Goal: Information Seeking & Learning: Learn about a topic

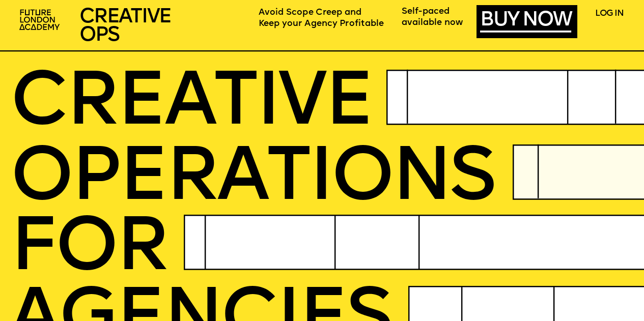
click at [439, 51] on icon at bounding box center [280, 51] width 788 height 0
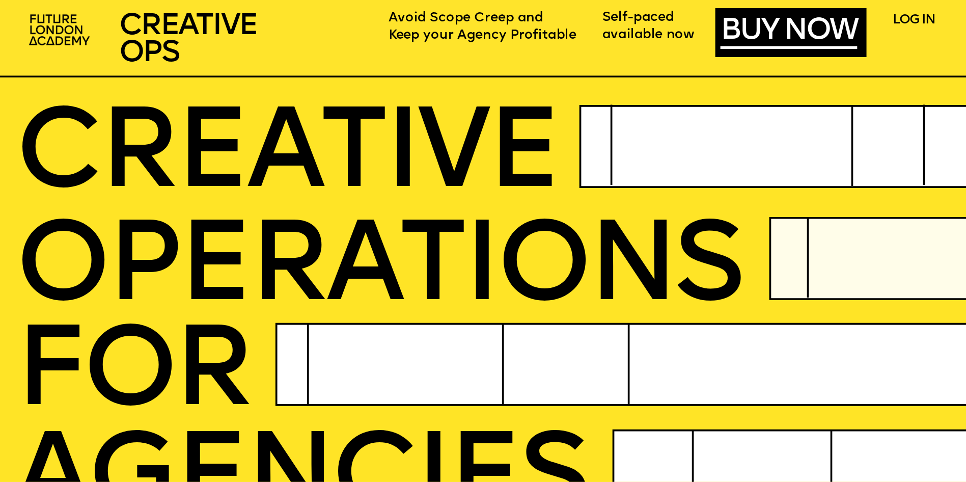
click at [611, 125] on icon at bounding box center [611, 145] width 0 height 81
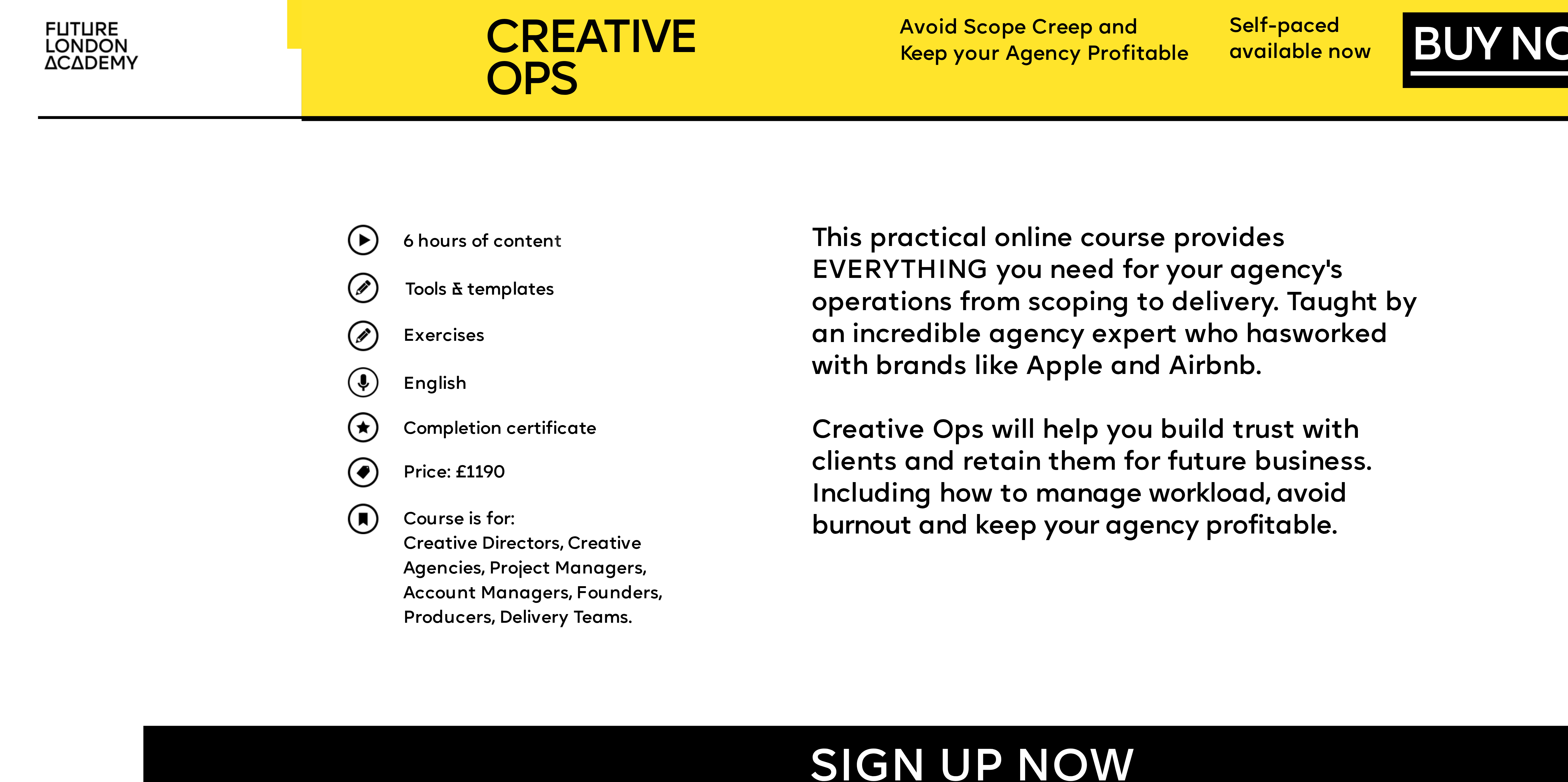
scroll to position [594, 0]
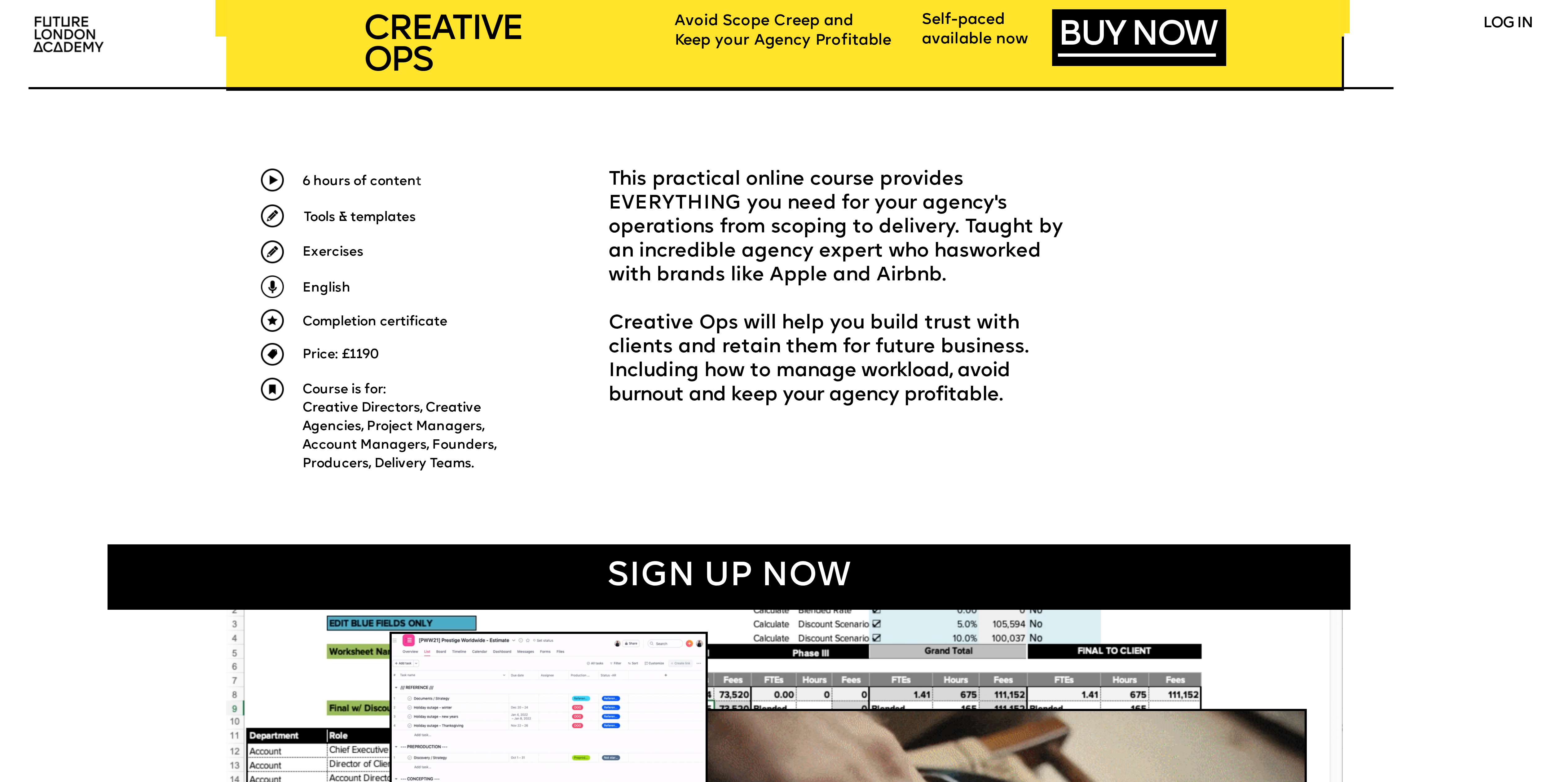
drag, startPoint x: 485, startPoint y: 463, endPoint x: 298, endPoint y: 183, distance: 336.7
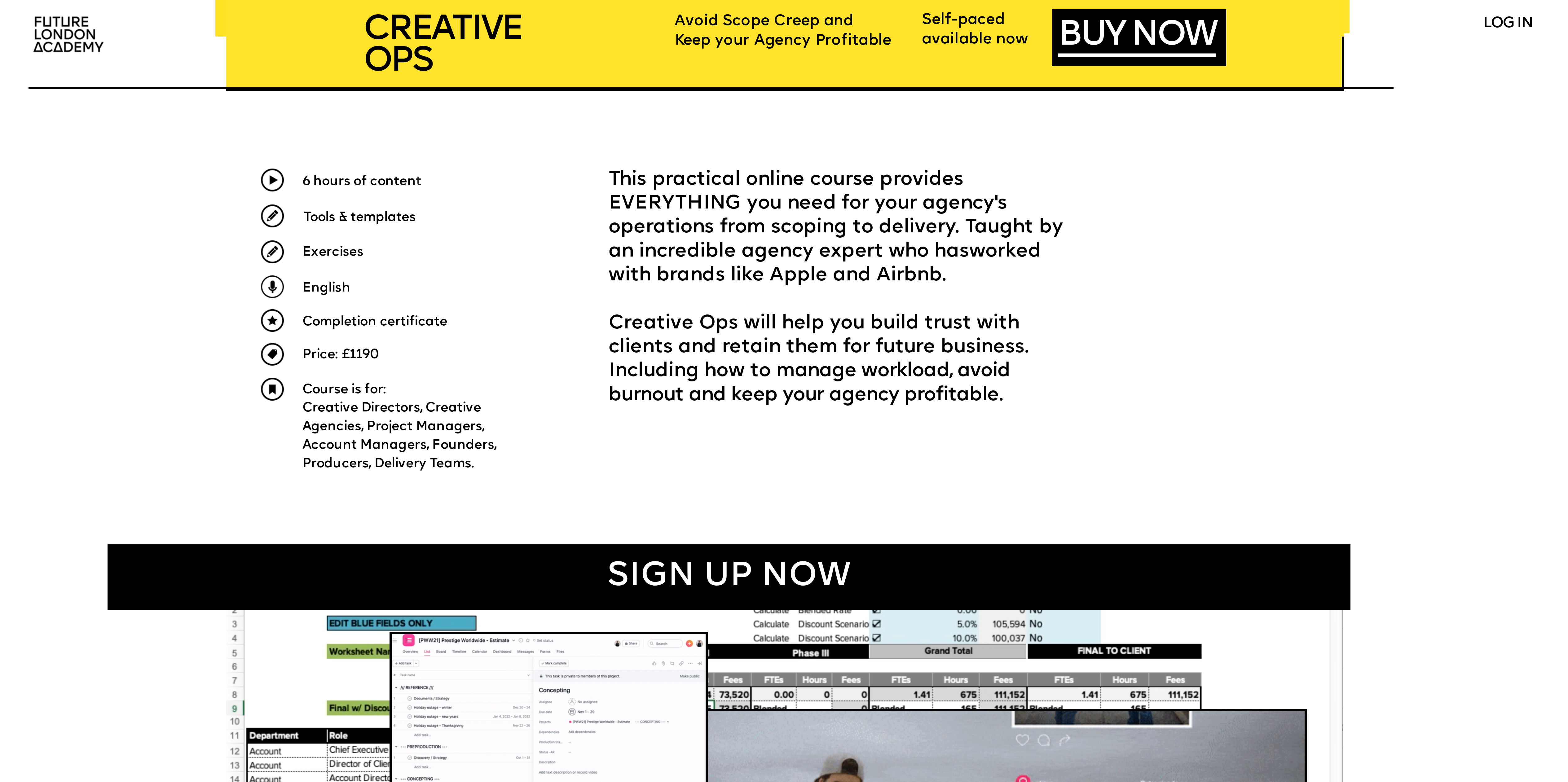
copy div "LOREMIPS DOLOrsitAM CON ADIPISCI ELITSEDDOE TEMPORIN UTLABORE E dolore magna al…"
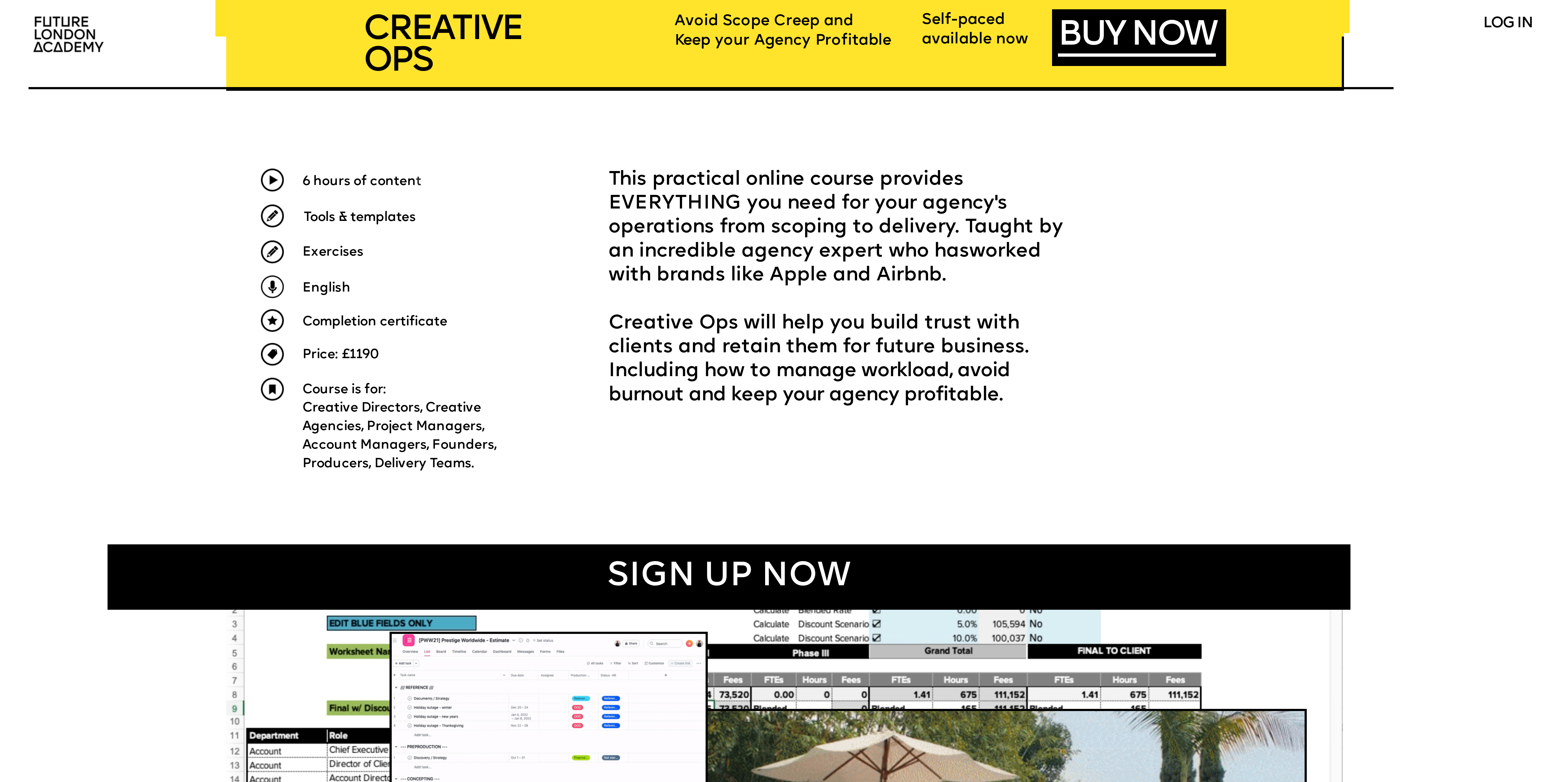
drag, startPoint x: 499, startPoint y: 466, endPoint x: 269, endPoint y: 170, distance: 374.9
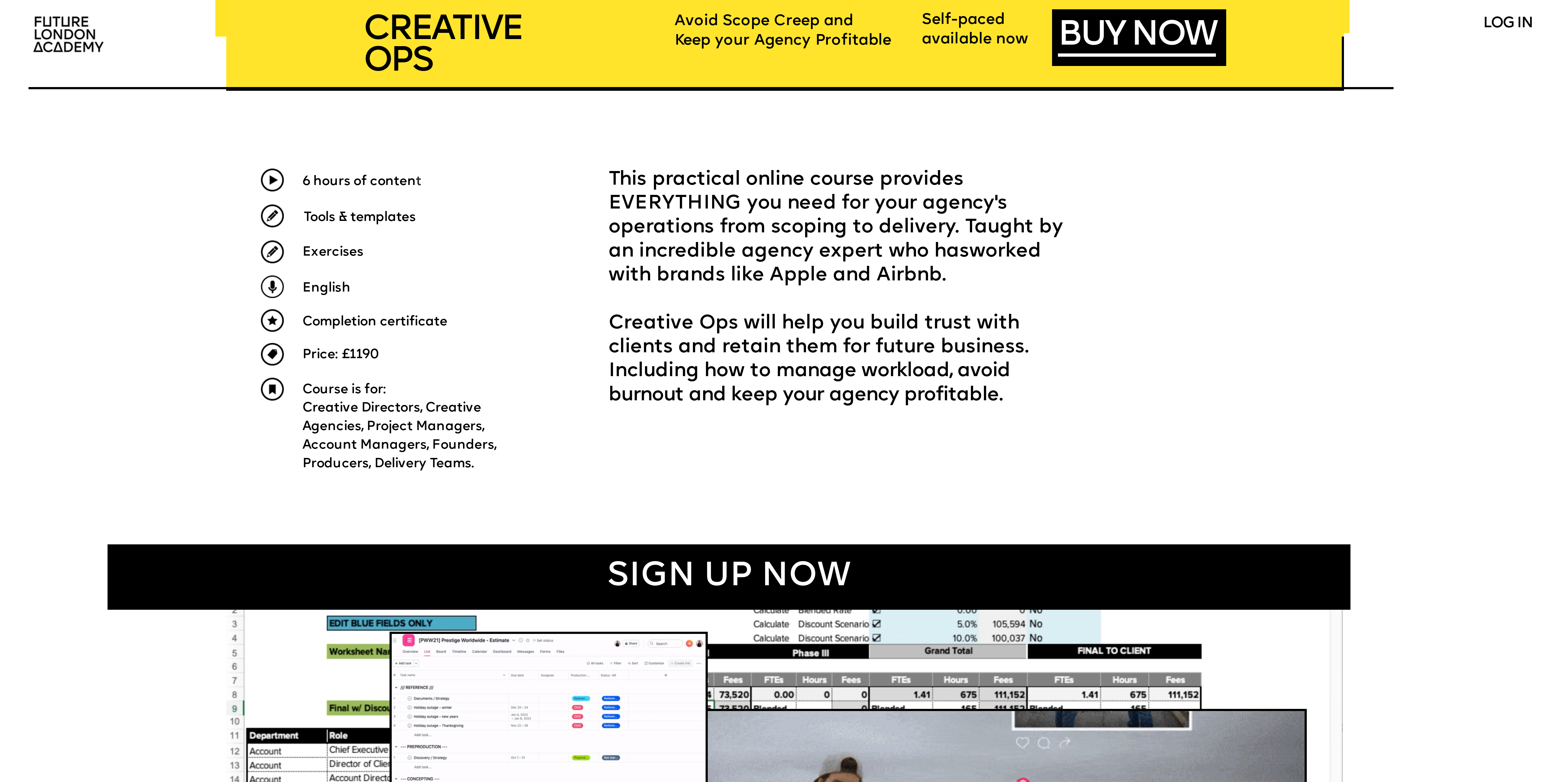
copy div "6 hours of conten t Tools & templates Exercises English Completion certificate …"
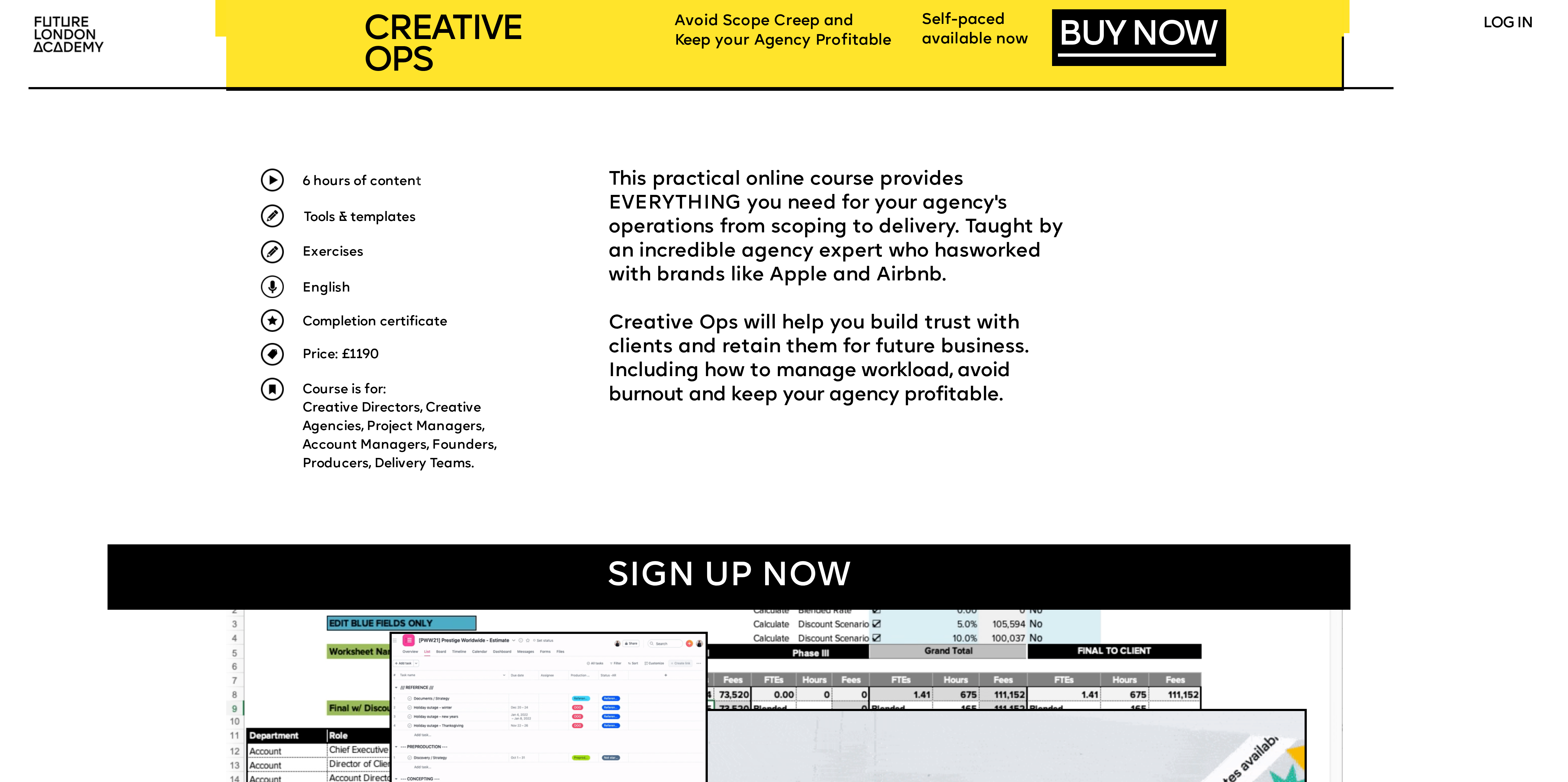
click at [391, 195] on span "This practical online course provides EVERYTHING you need for your agency's ope…" at bounding box center [838, 228] width 460 height 114
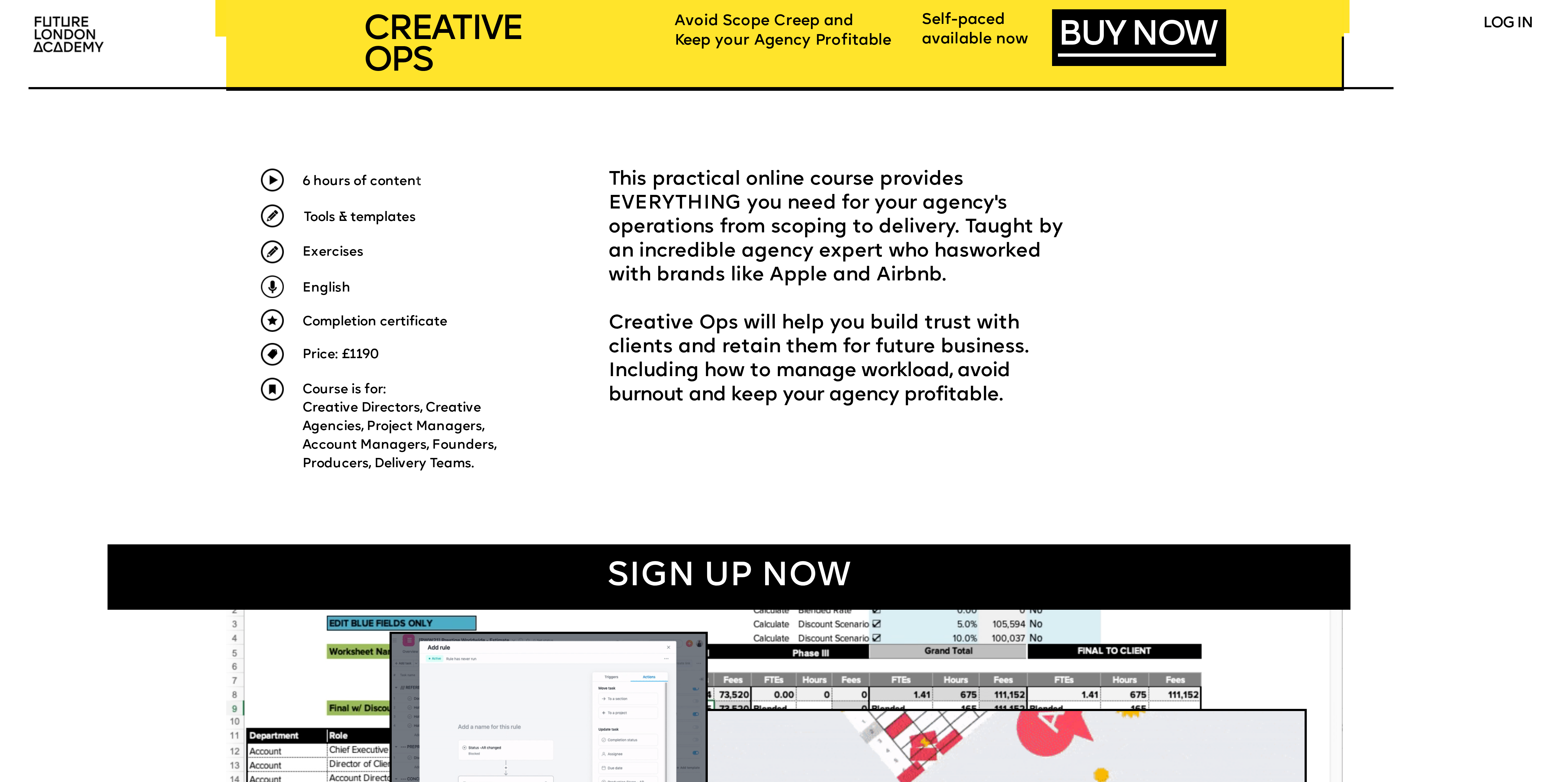
drag, startPoint x: 850, startPoint y: 399, endPoint x: 607, endPoint y: 170, distance: 333.9
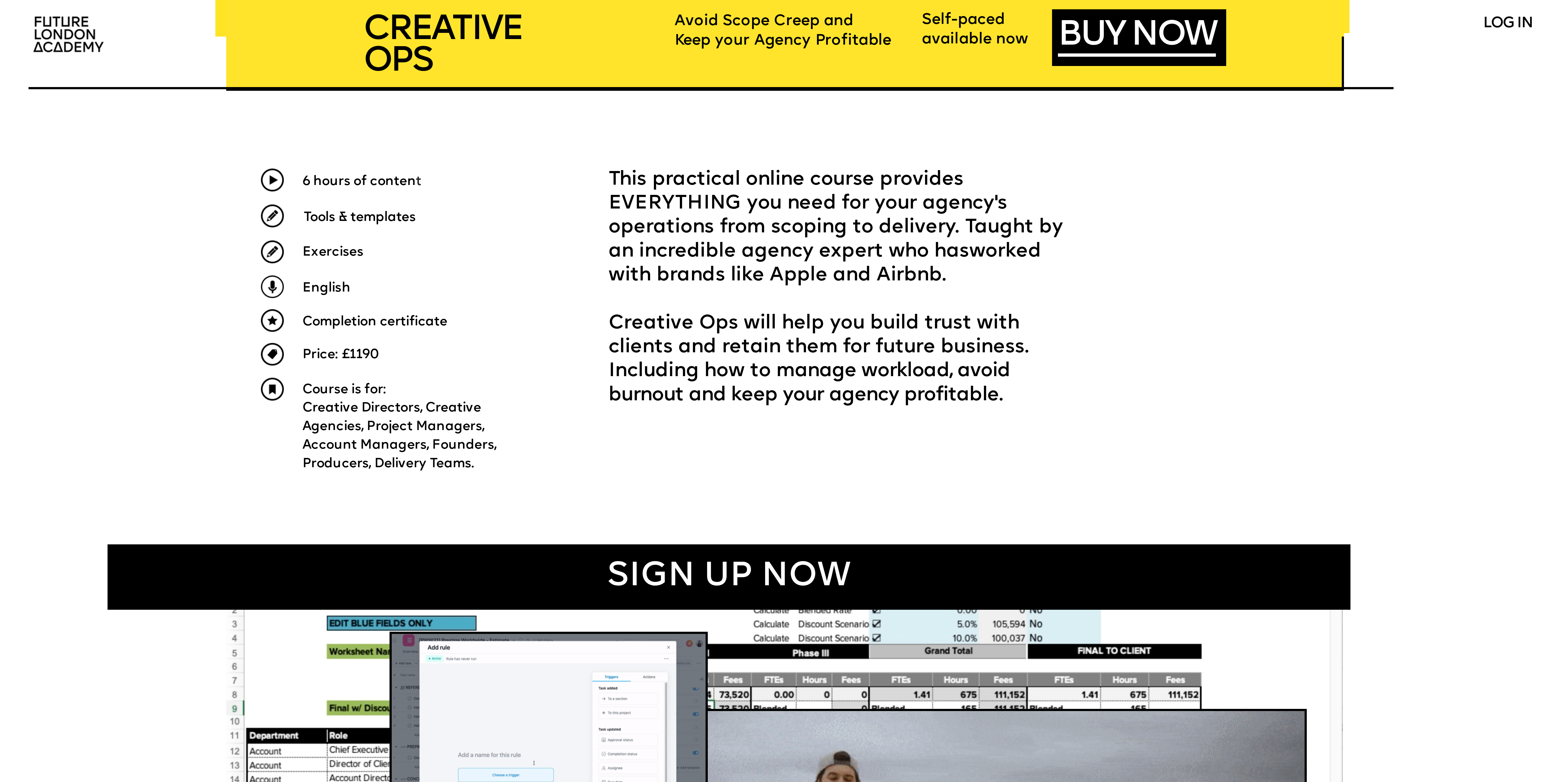
copy div "LOREMIPS DOLOrsitAM CON ADIPISCI ELITSEDDOE TEMPORIN UTLABORE E dolore magna al…"
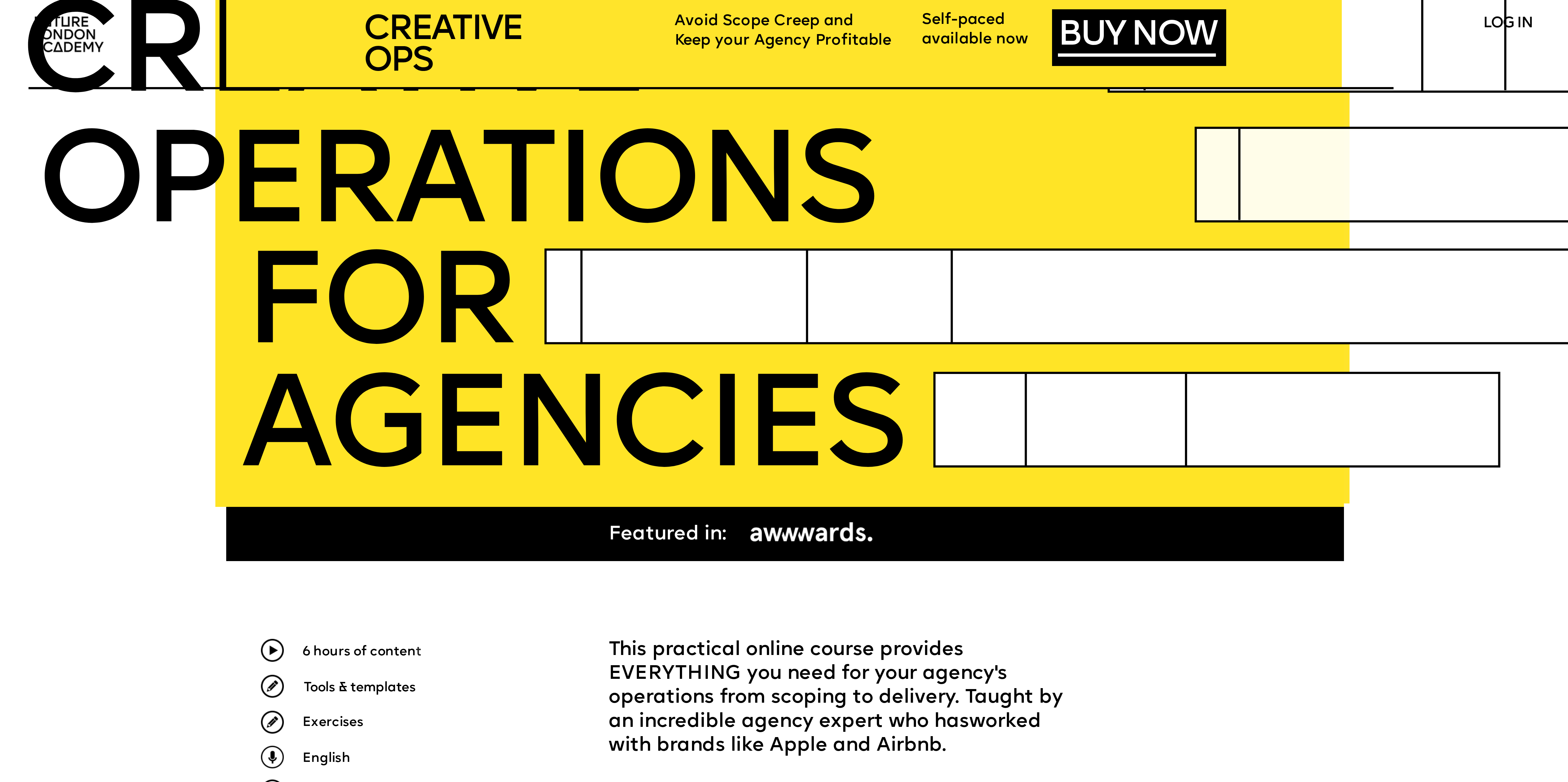
scroll to position [0, 0]
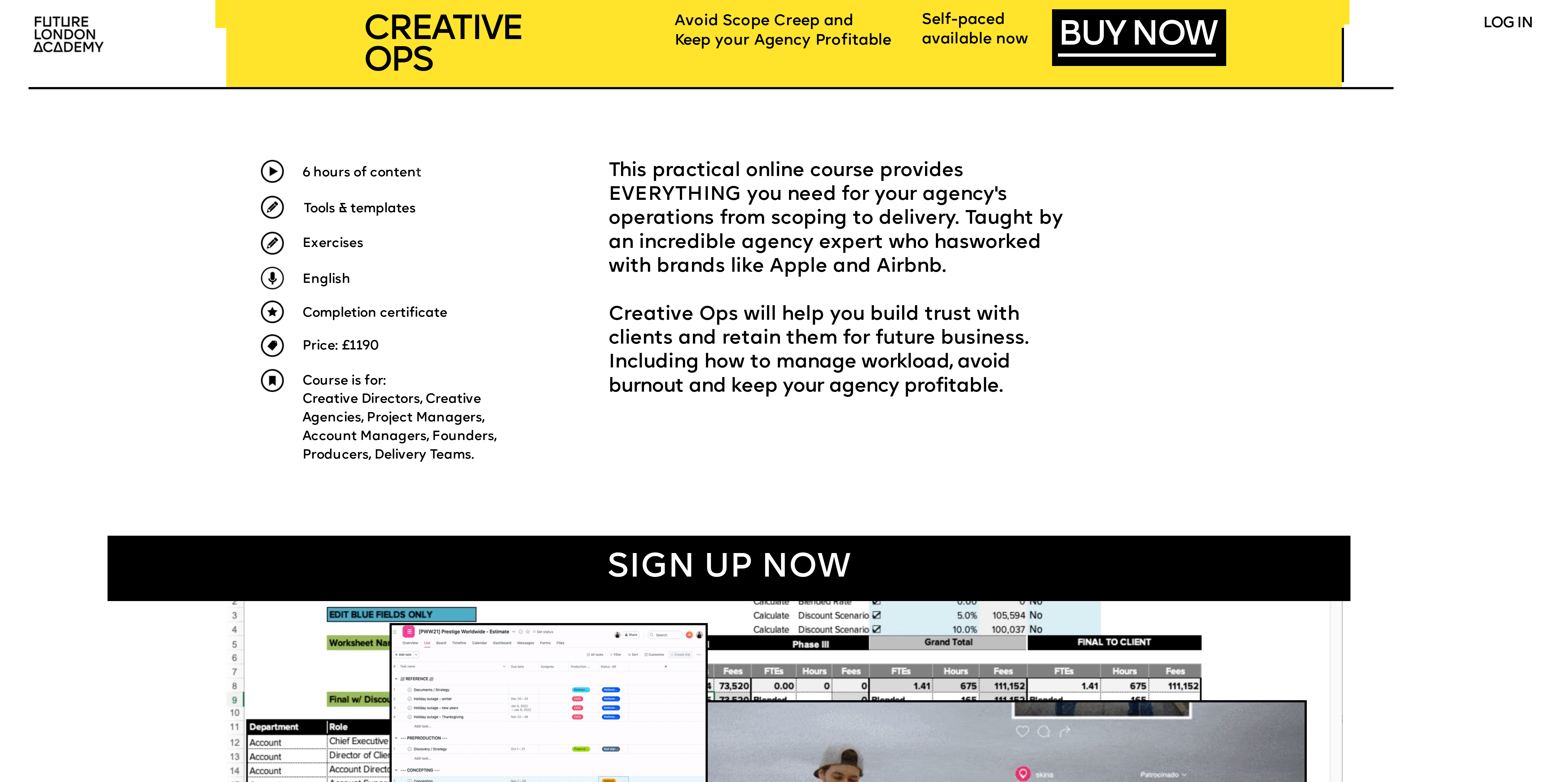
scroll to position [620, 0]
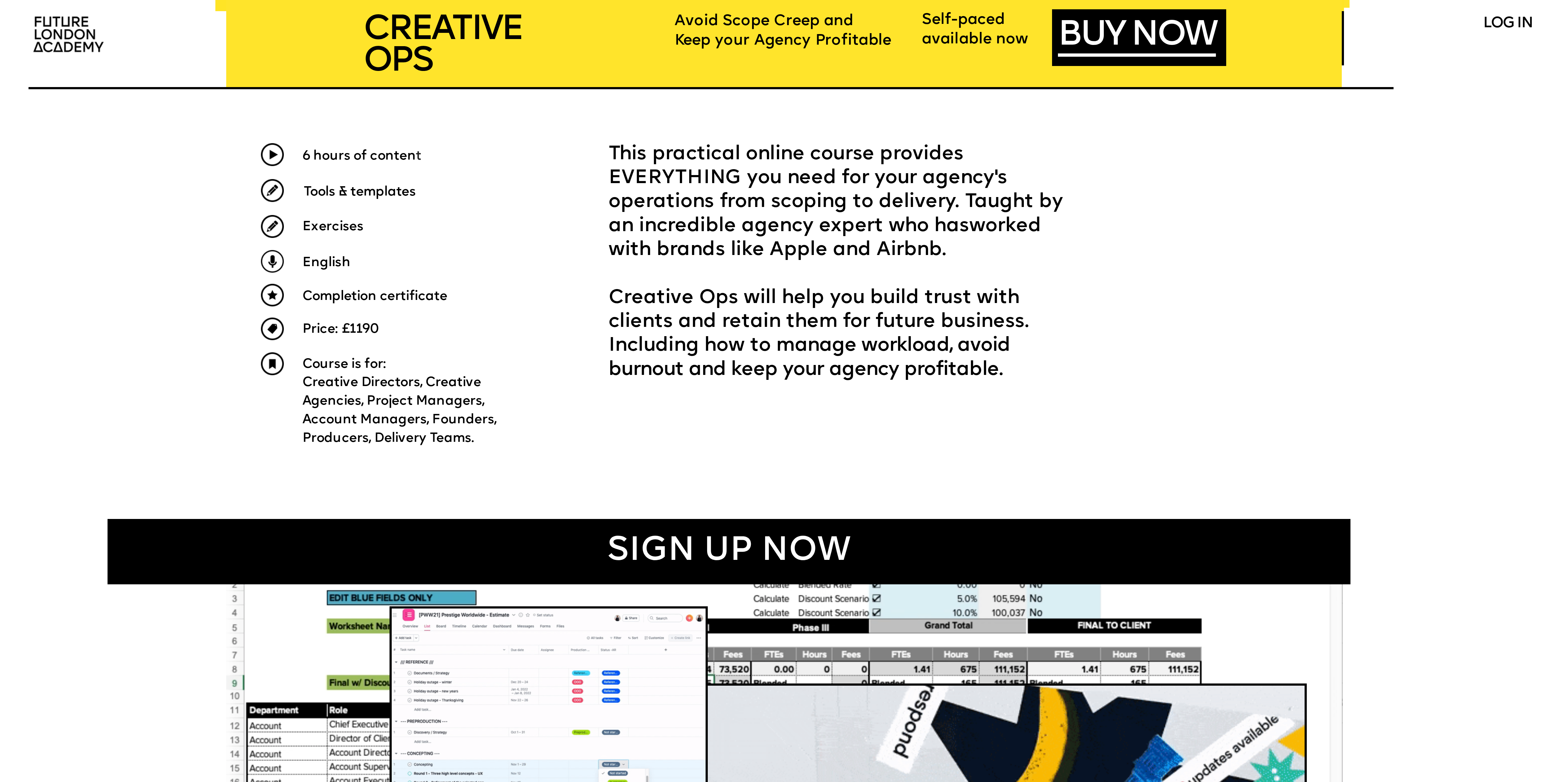
drag, startPoint x: 611, startPoint y: 156, endPoint x: 850, endPoint y: 365, distance: 317.5
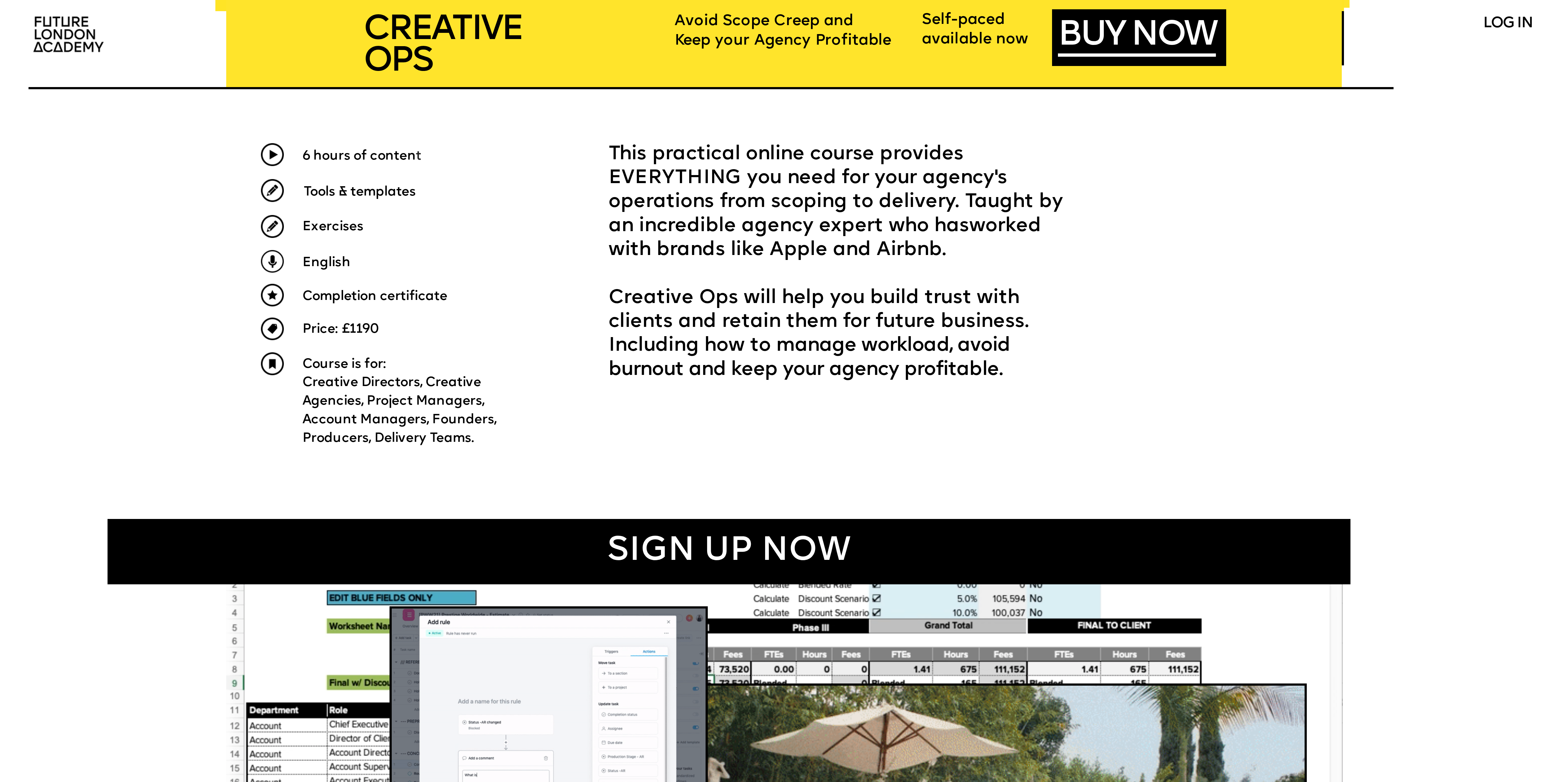
click at [391, 195] on div "This practical online course provides EVERYTHING you need for your agency's ope…" at bounding box center [847, 263] width 477 height 240
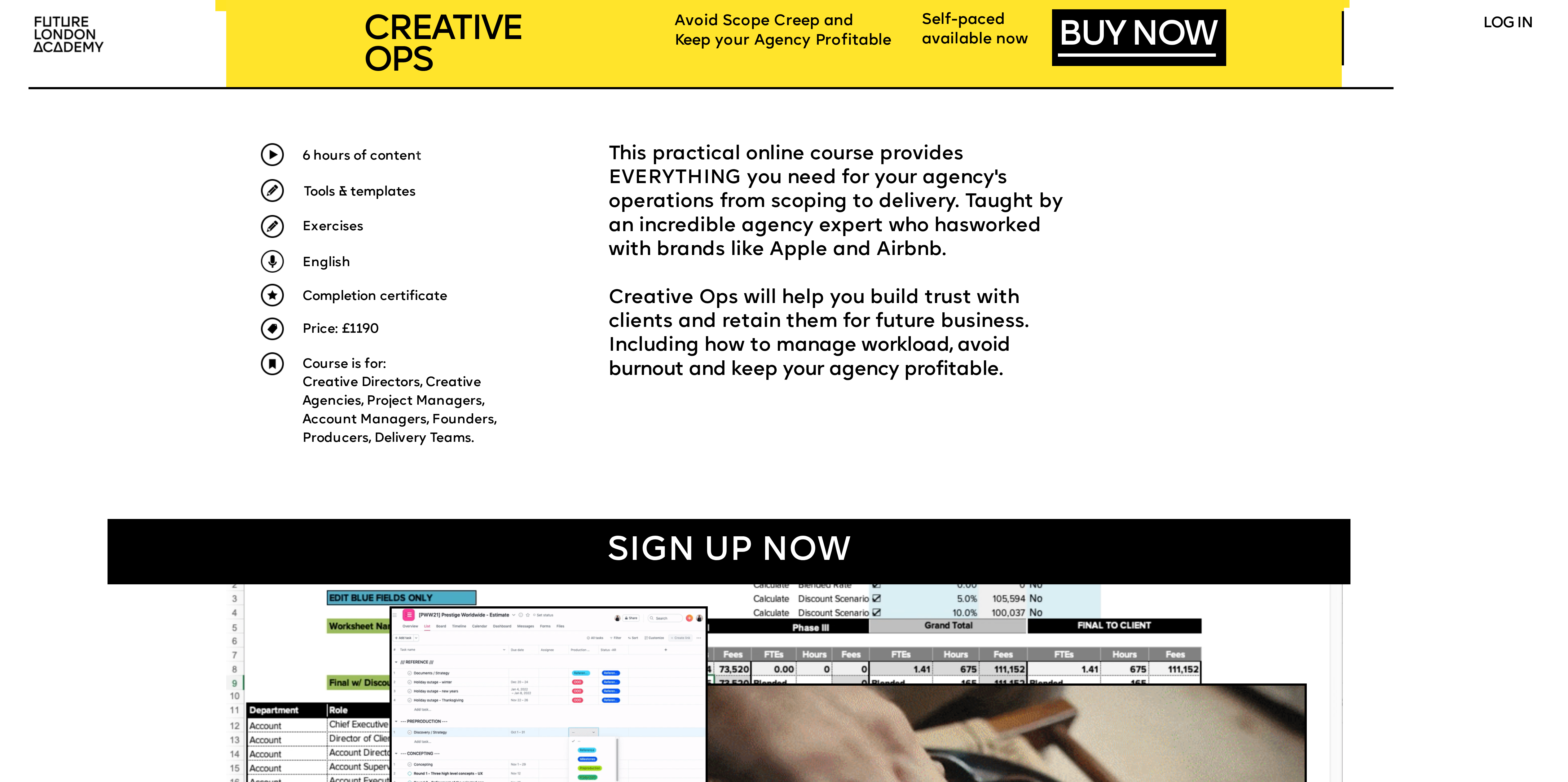
copy div "This practical online course provides EVERYTHING you need for your agency's ope…"
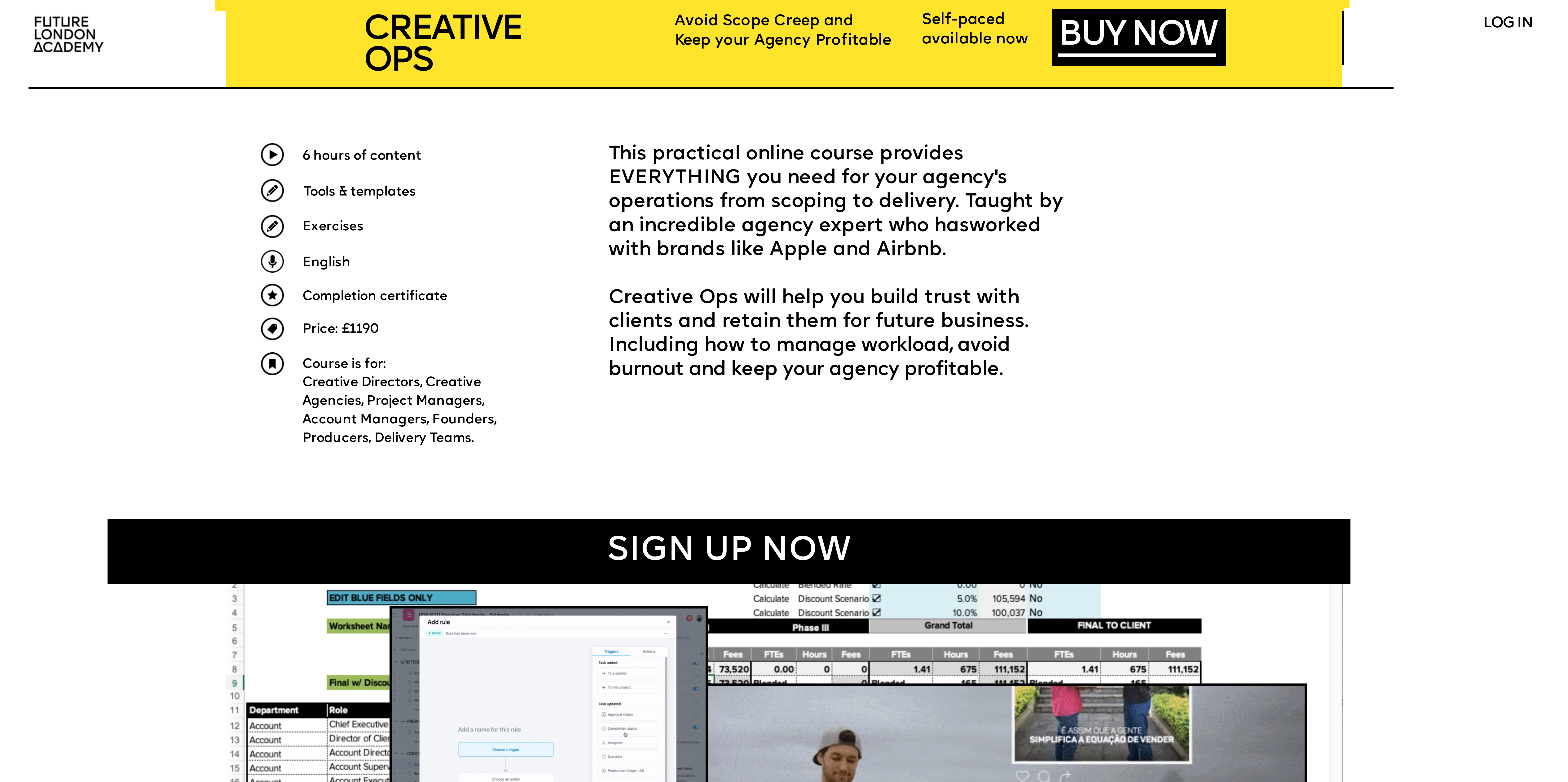
drag, startPoint x: 959, startPoint y: 385, endPoint x: 1286, endPoint y: 397, distance: 327.2
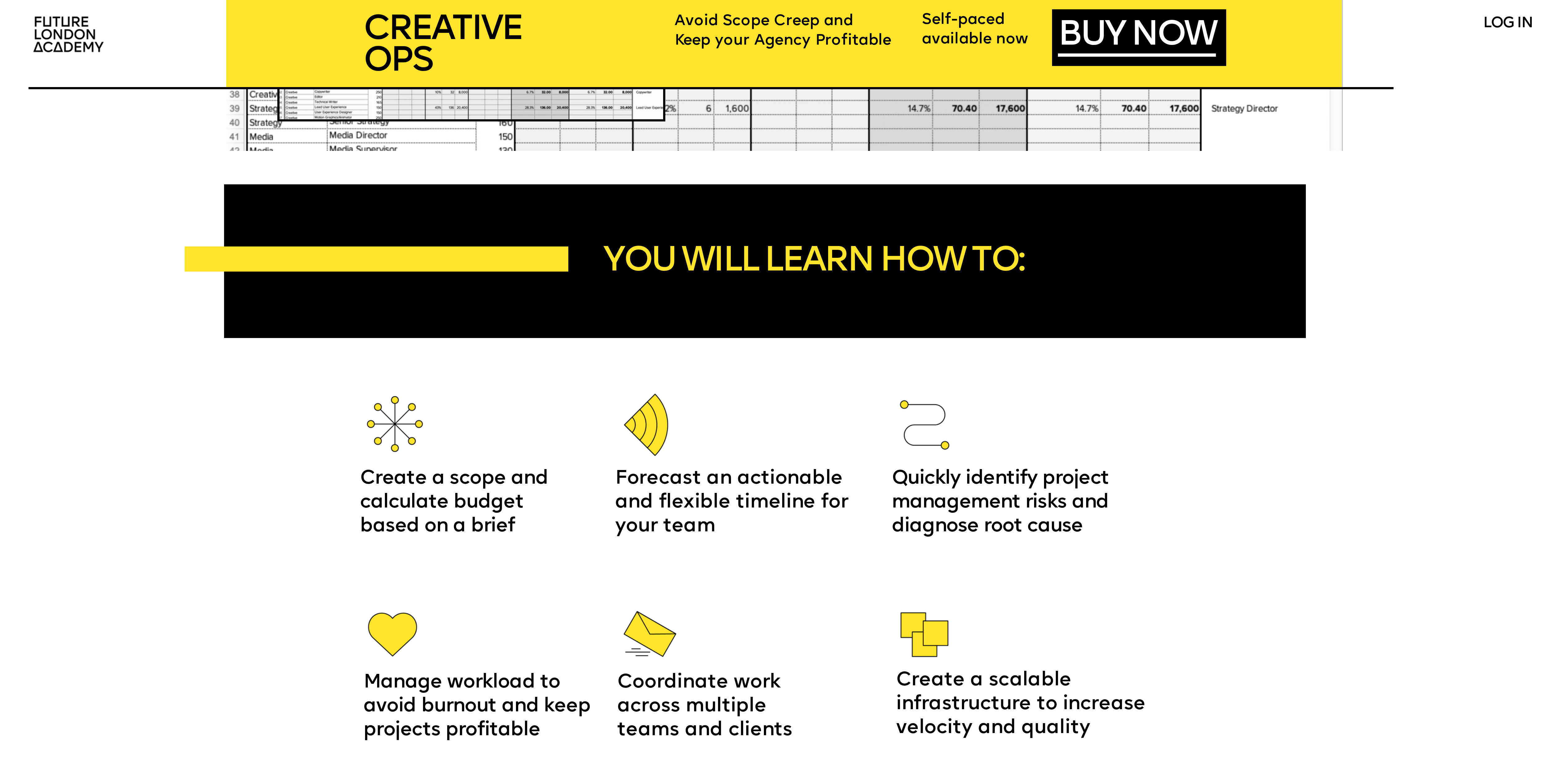
scroll to position [1627, 0]
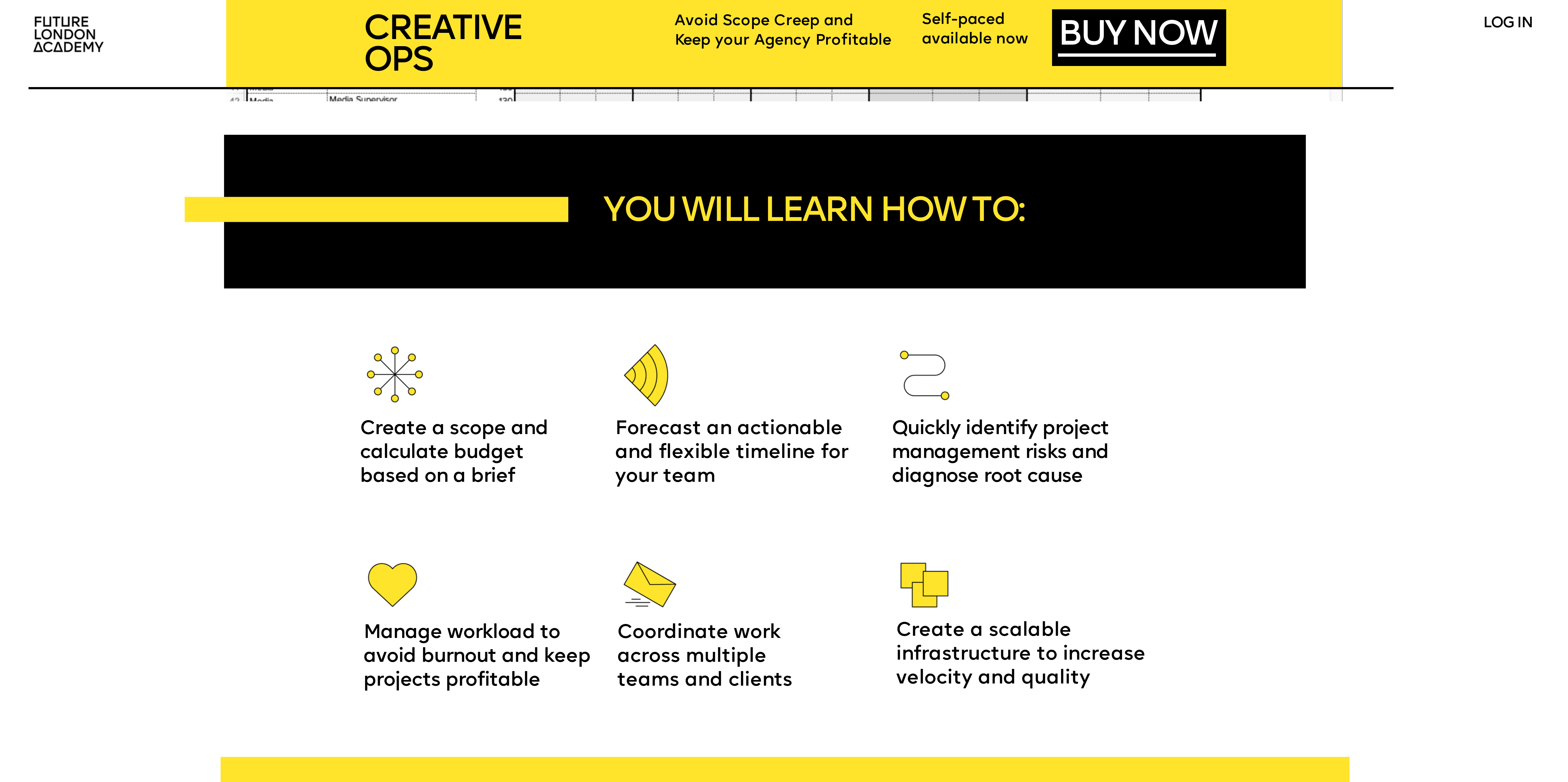
scroll to position [1668, 0]
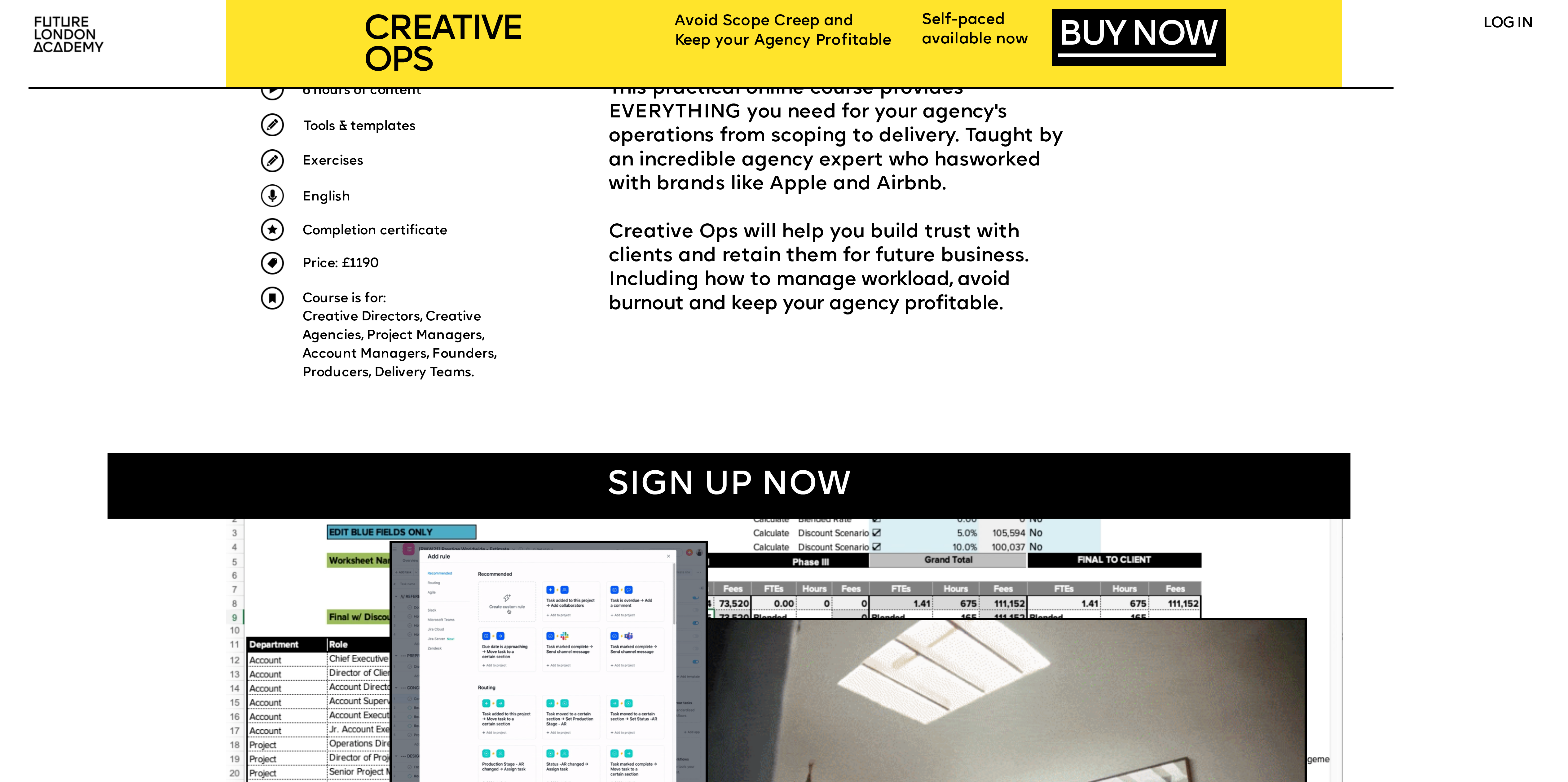
scroll to position [0, 0]
